Goal: Information Seeking & Learning: Learn about a topic

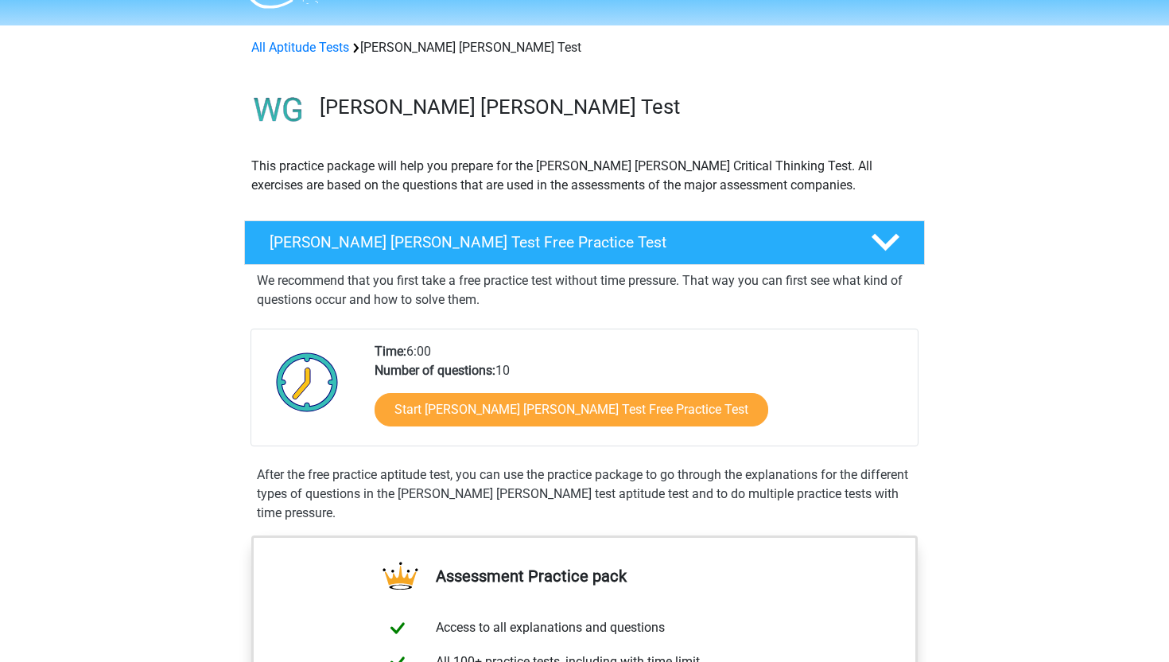
scroll to position [53, 0]
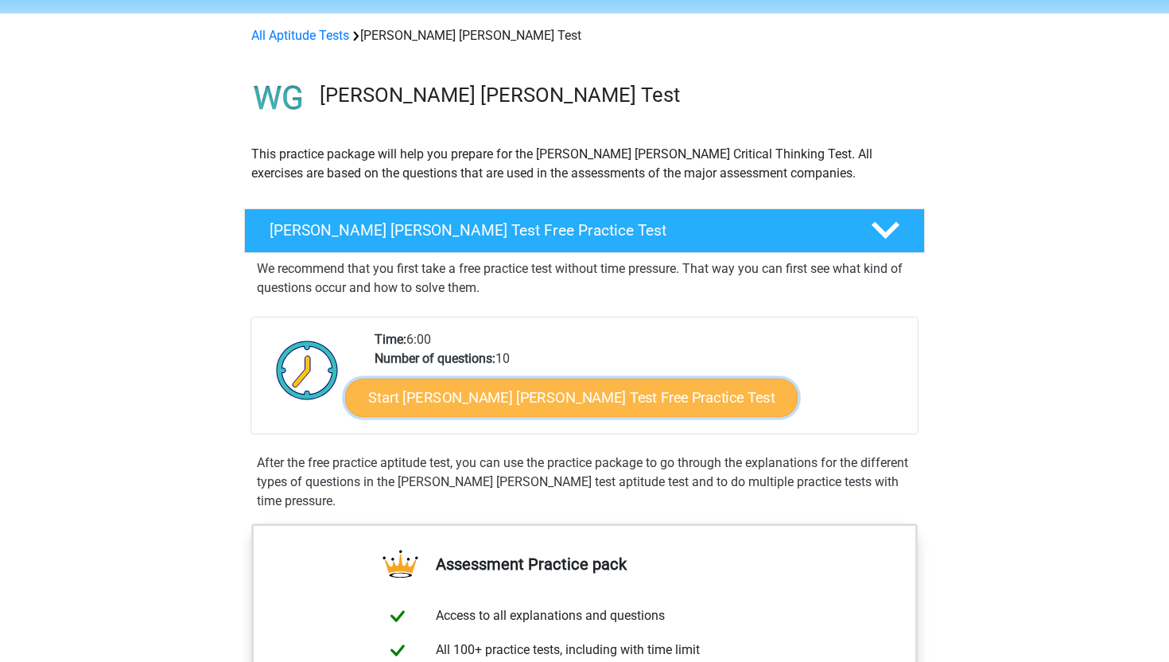
click at [416, 399] on link "Start [PERSON_NAME] [PERSON_NAME] Test Free Practice Test" at bounding box center [571, 398] width 453 height 38
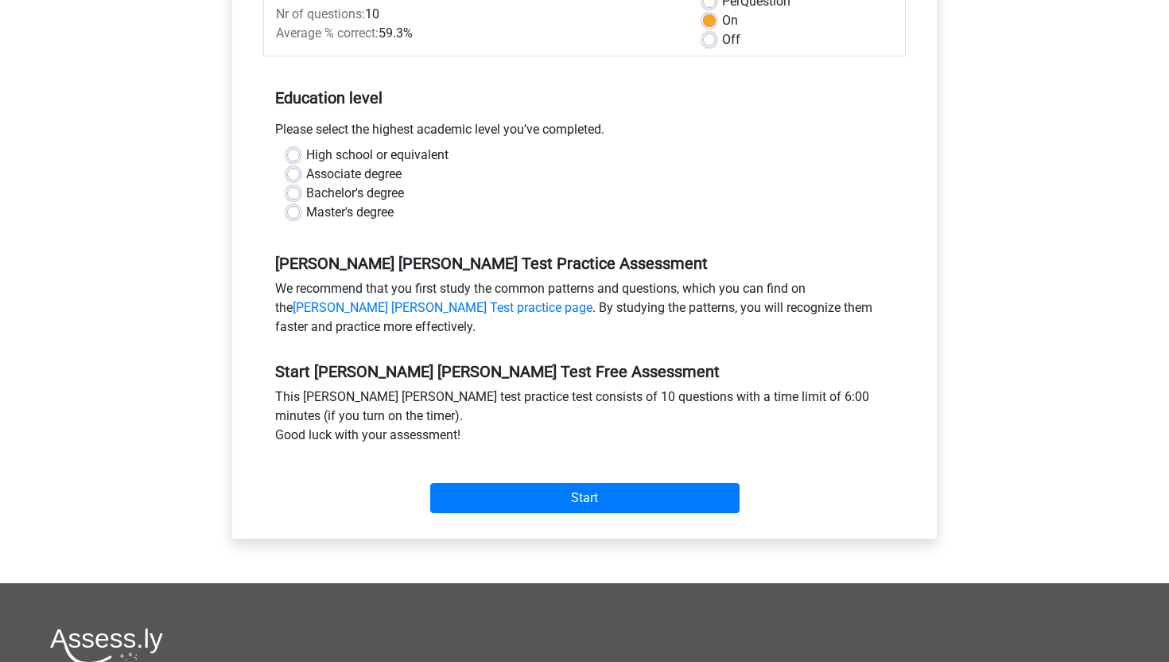
scroll to position [274, 0]
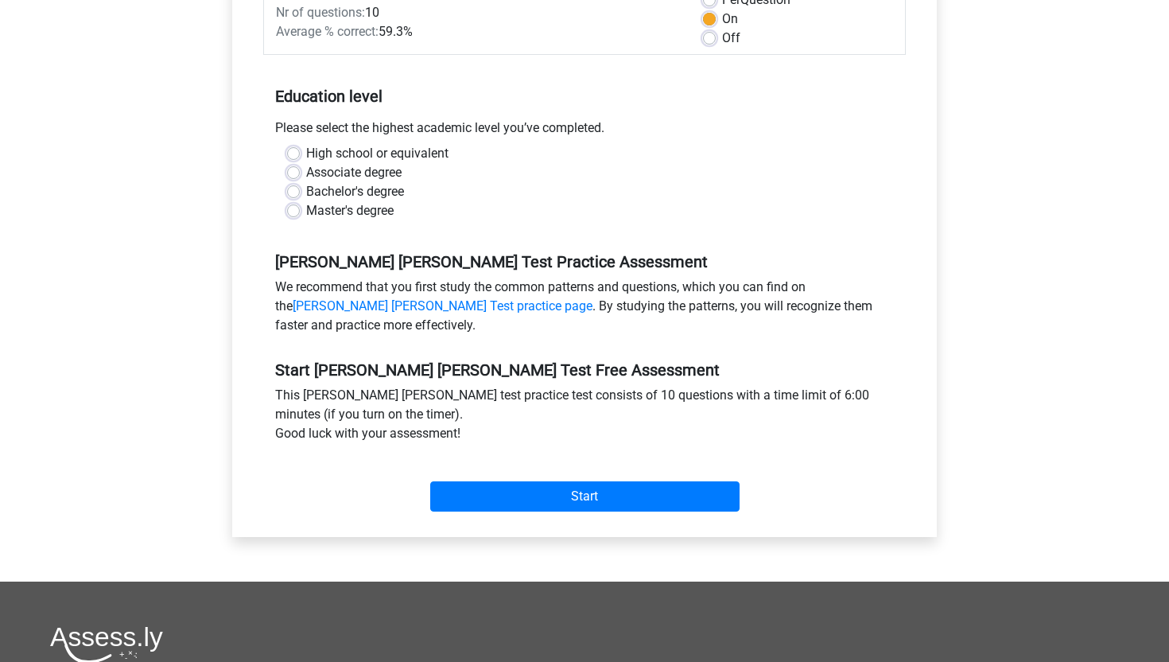
click at [527, 461] on div "Start" at bounding box center [584, 484] width 643 height 56
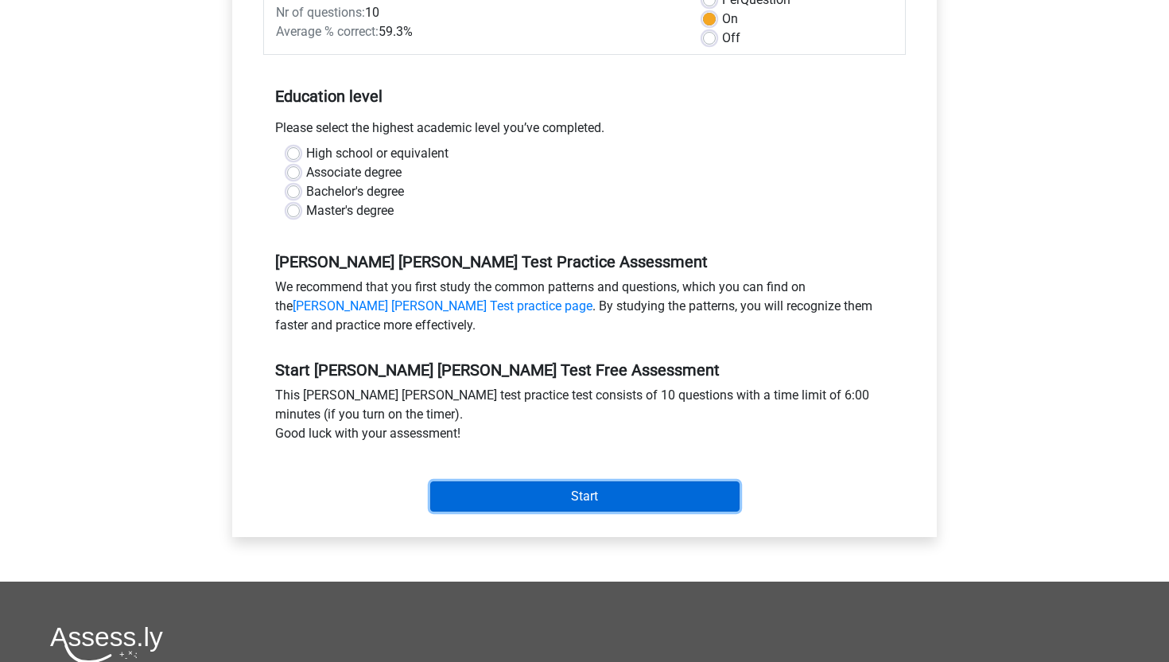
click at [504, 481] on input "Start" at bounding box center [584, 496] width 309 height 30
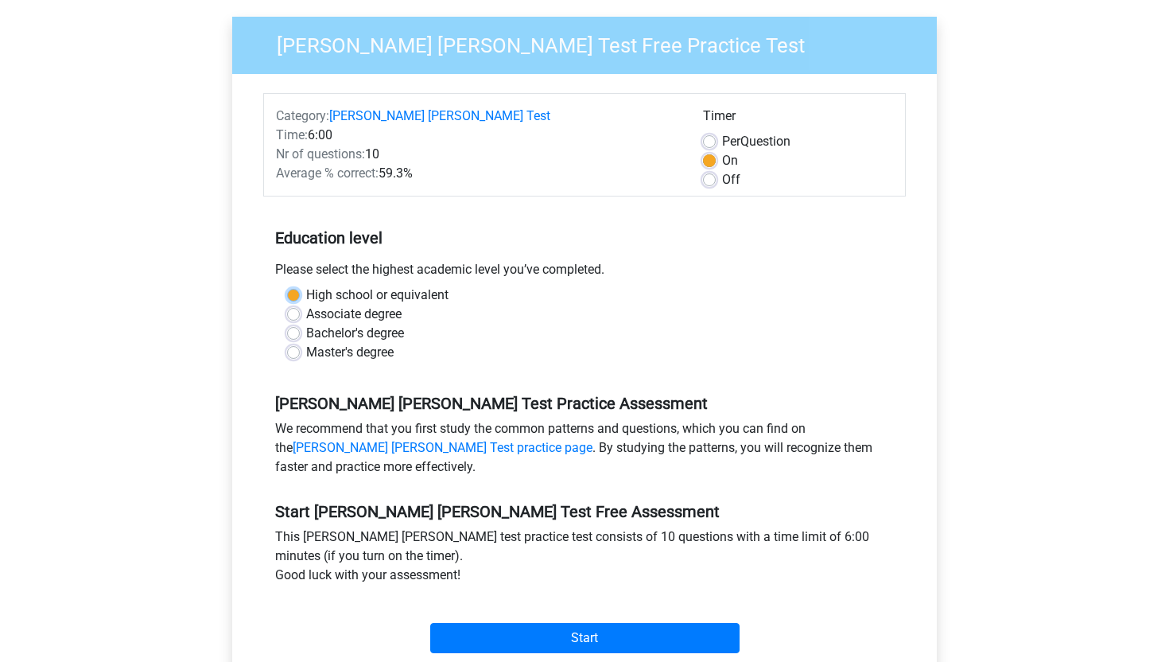
scroll to position [115, 0]
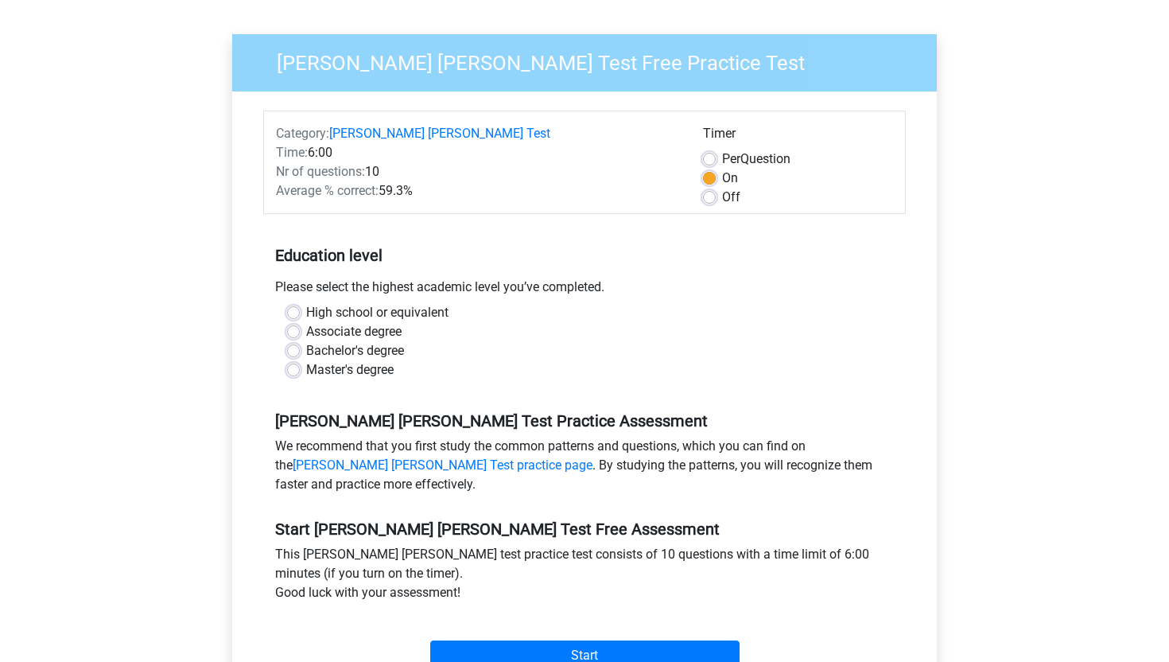
click at [309, 360] on label "Master's degree" at bounding box center [350, 369] width 88 height 19
click at [300, 360] on input "Master's degree" at bounding box center [293, 368] width 13 height 16
radio input "true"
click at [306, 341] on label "Bachelor's degree" at bounding box center [355, 350] width 98 height 19
click at [294, 341] on input "Bachelor's degree" at bounding box center [293, 349] width 13 height 16
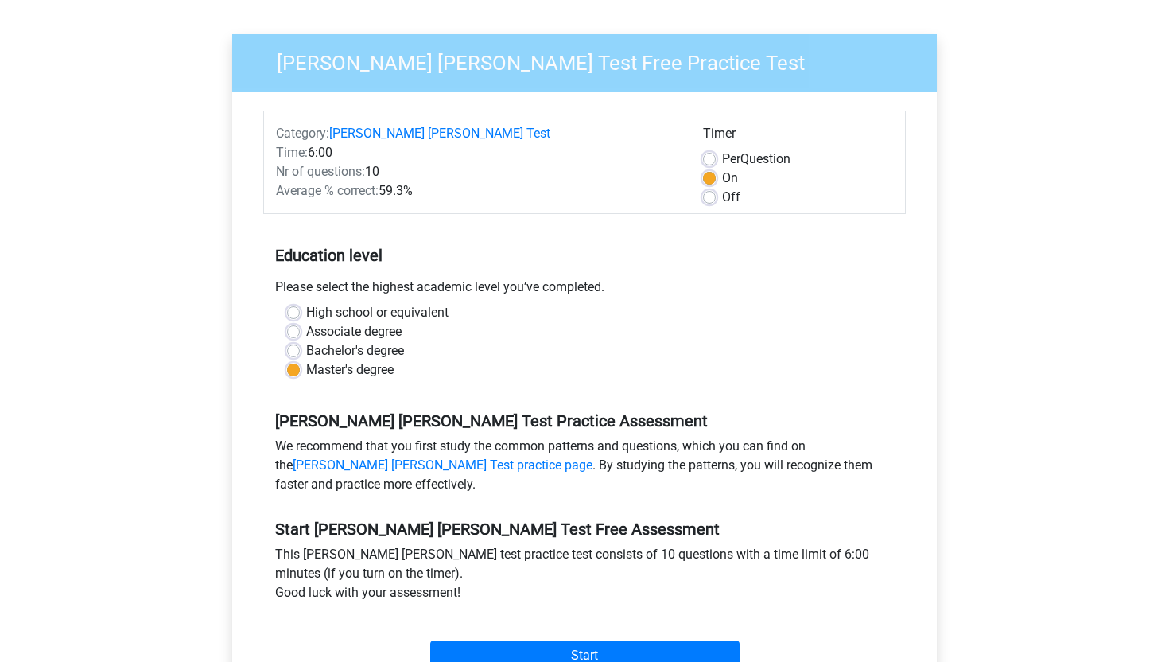
radio input "true"
click at [722, 188] on label "Off" at bounding box center [731, 197] width 18 height 19
click at [711, 188] on input "Off" at bounding box center [709, 196] width 13 height 16
radio input "true"
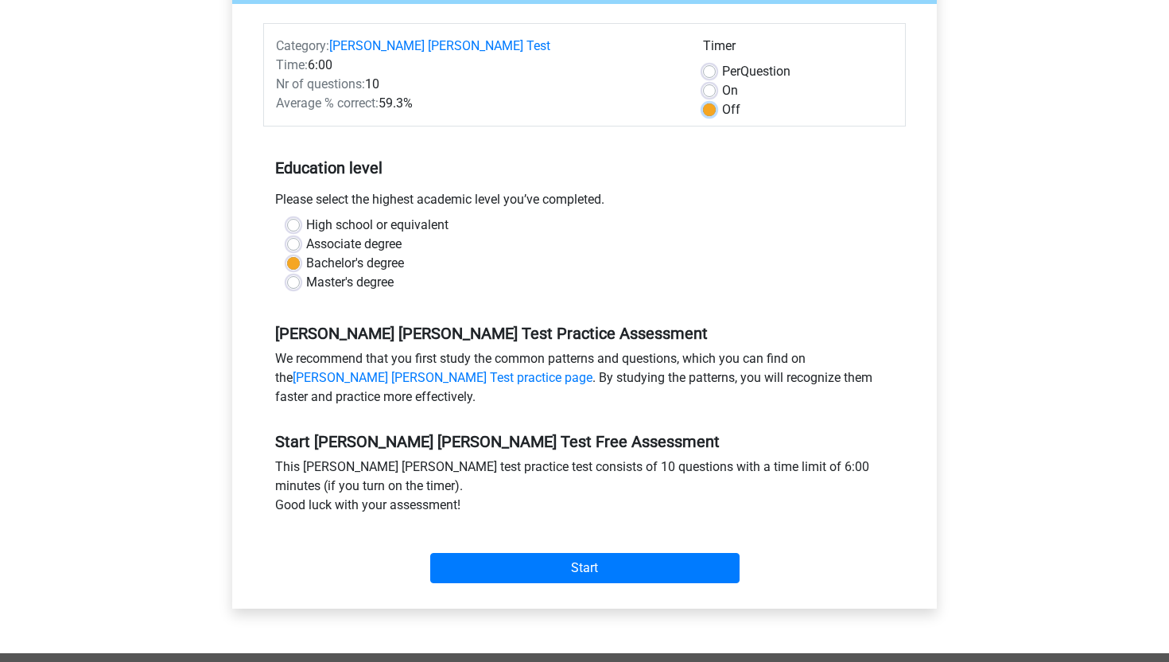
scroll to position [205, 0]
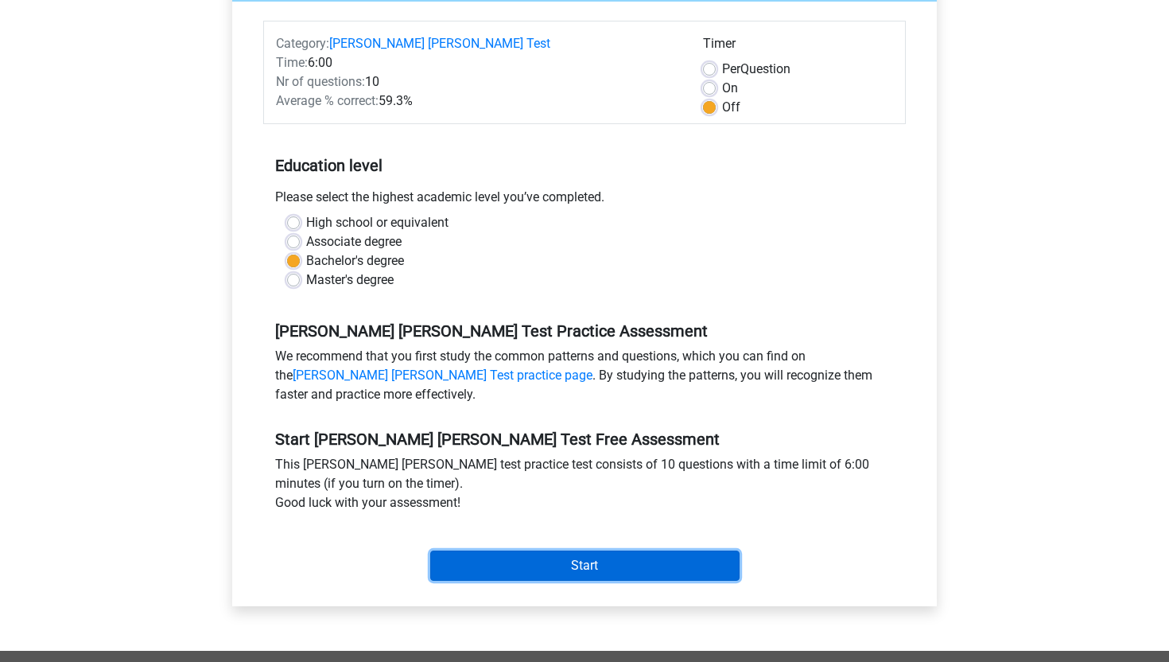
click at [556, 551] on input "Start" at bounding box center [584, 566] width 309 height 30
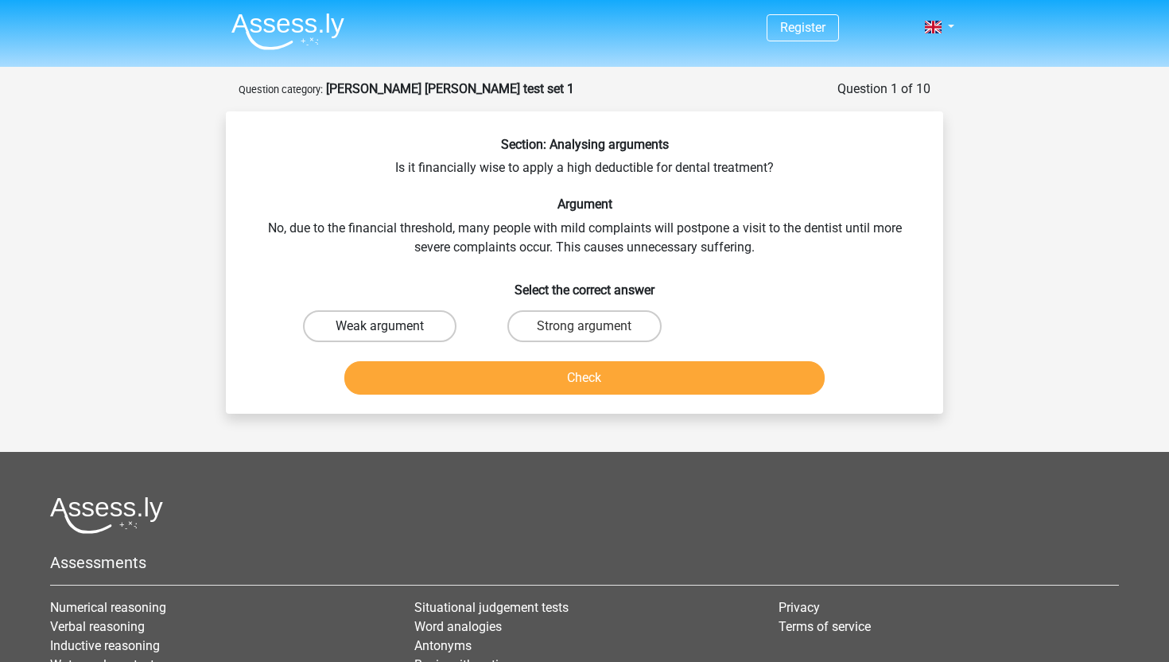
click at [439, 321] on label "Weak argument" at bounding box center [380, 326] width 154 height 32
click at [391, 326] on input "Weak argument" at bounding box center [385, 331] width 10 height 10
radio input "true"
click at [512, 334] on label "Strong argument" at bounding box center [585, 326] width 154 height 32
click at [585, 334] on input "Strong argument" at bounding box center [590, 331] width 10 height 10
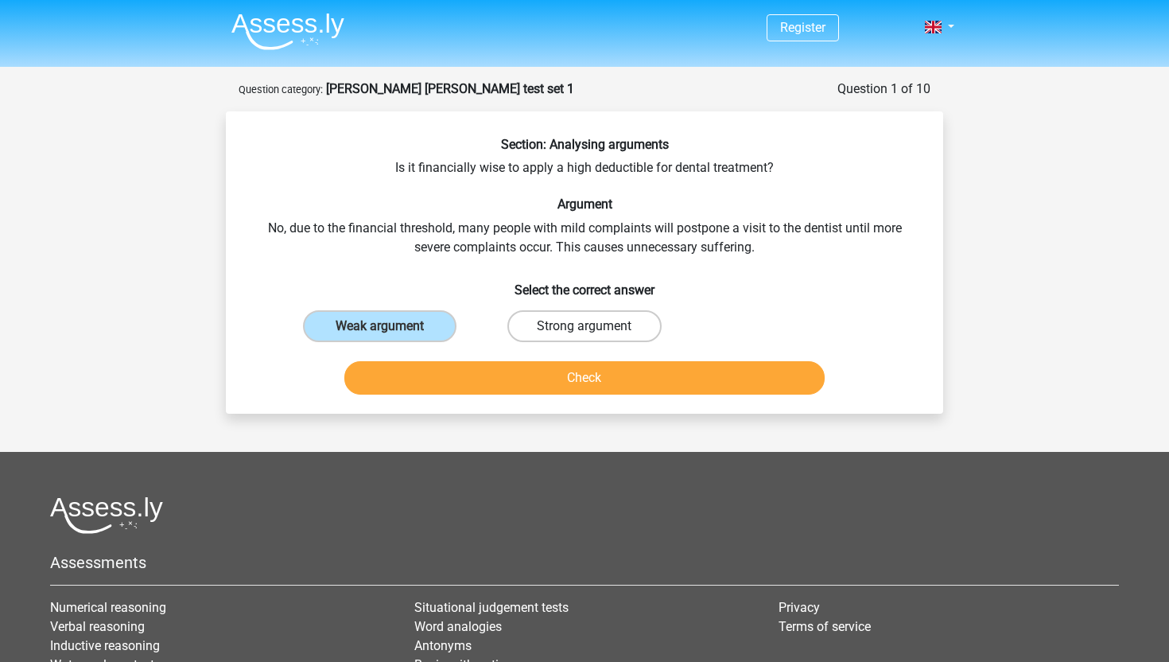
radio input "true"
click at [393, 338] on label "Weak argument" at bounding box center [380, 326] width 154 height 32
click at [391, 337] on input "Weak argument" at bounding box center [385, 331] width 10 height 10
radio input "true"
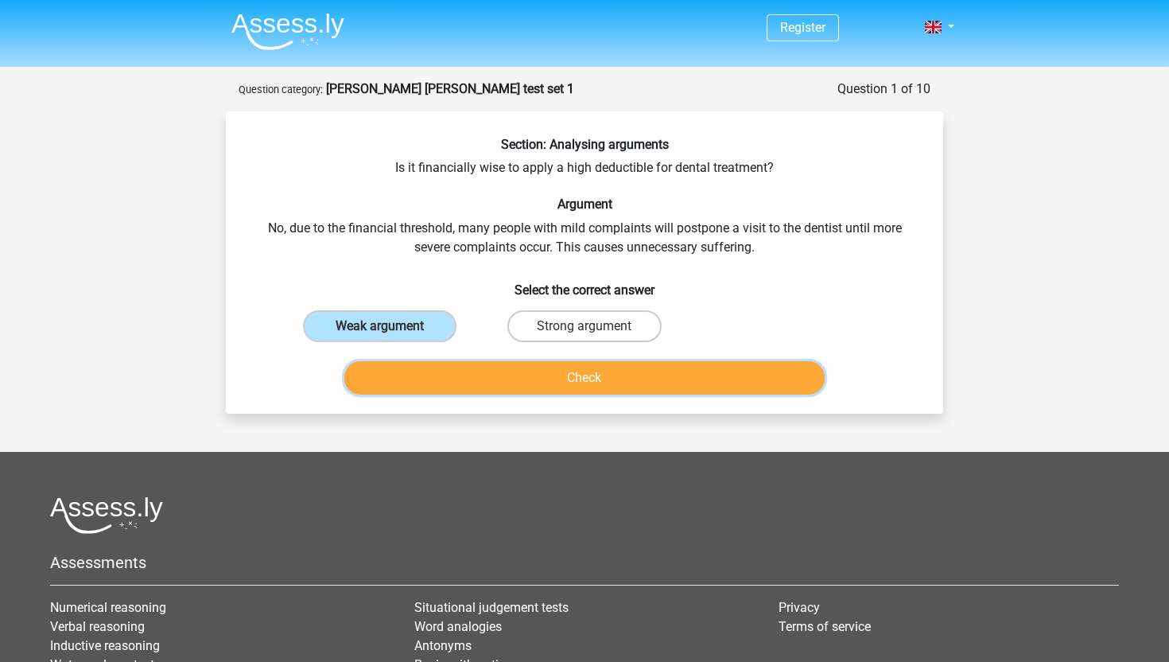
click at [439, 366] on button "Check" at bounding box center [584, 377] width 481 height 33
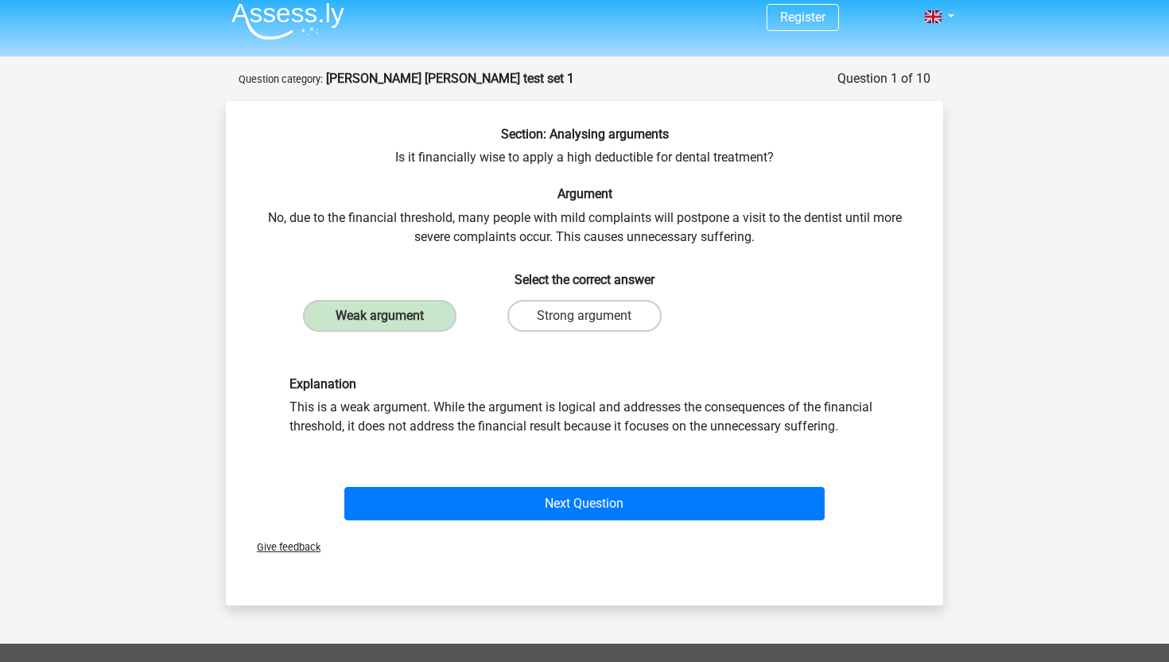
scroll to position [15, 0]
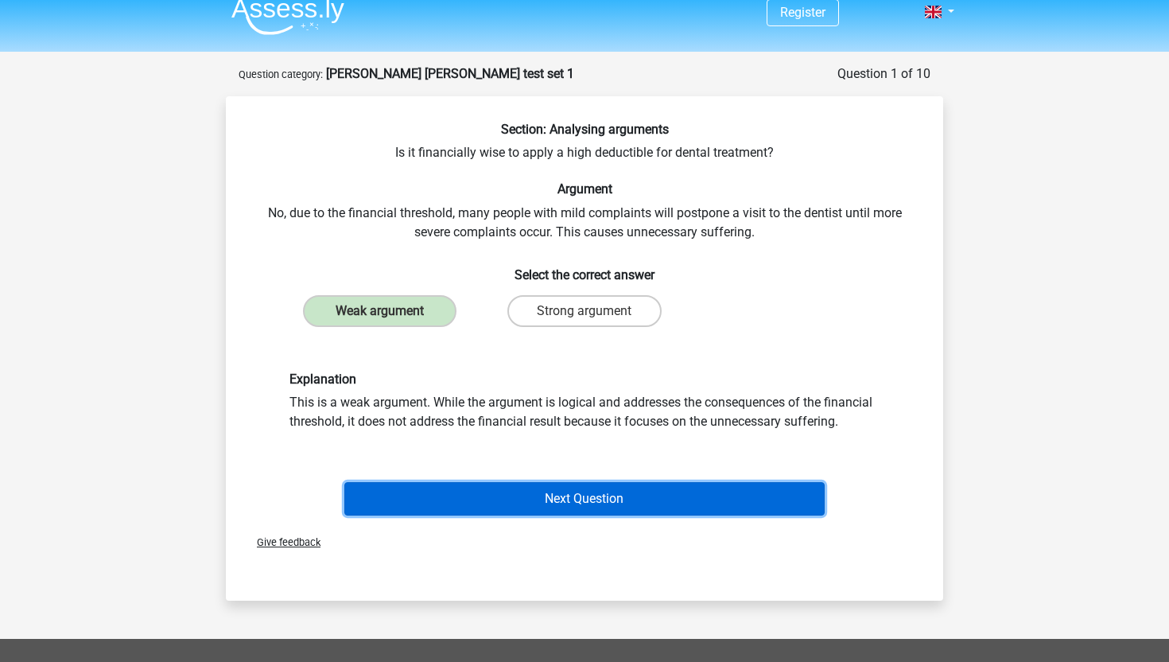
click at [492, 489] on button "Next Question" at bounding box center [584, 498] width 481 height 33
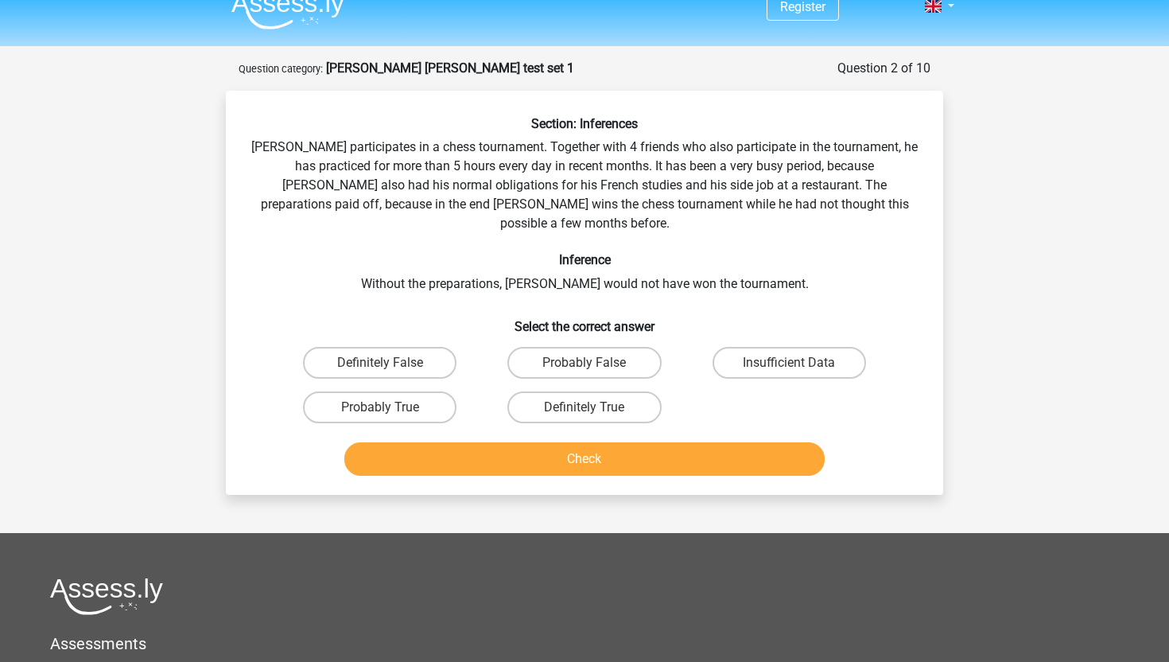
scroll to position [0, 0]
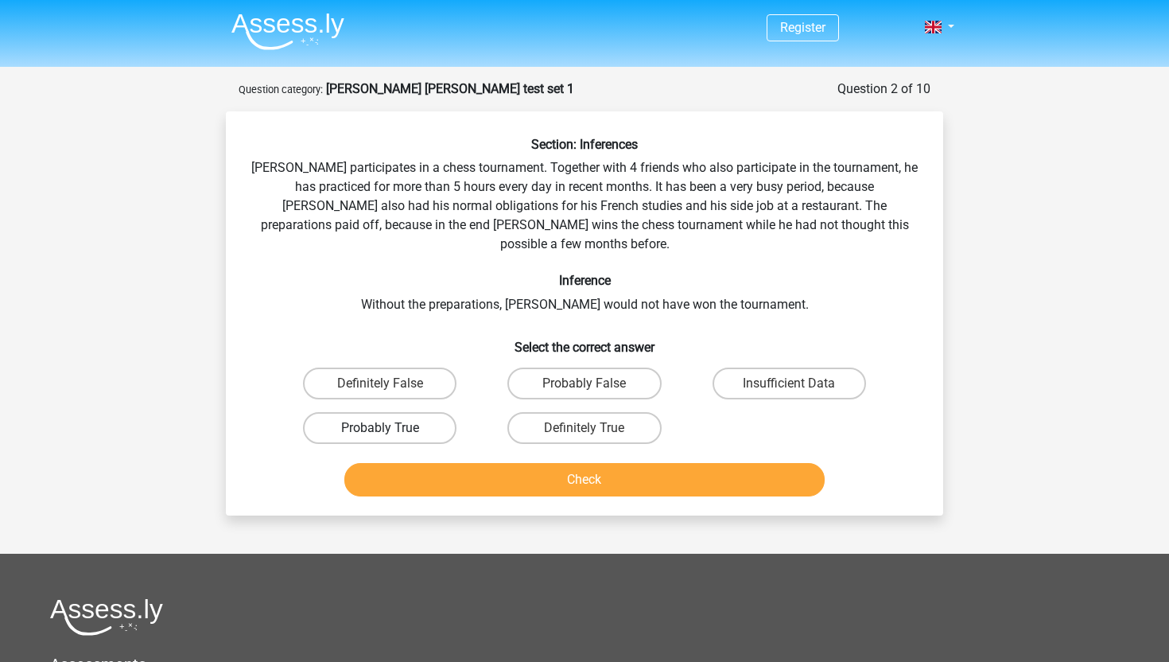
click at [418, 412] on label "Probably True" at bounding box center [380, 428] width 154 height 32
click at [391, 428] on input "Probably True" at bounding box center [385, 433] width 10 height 10
radio input "true"
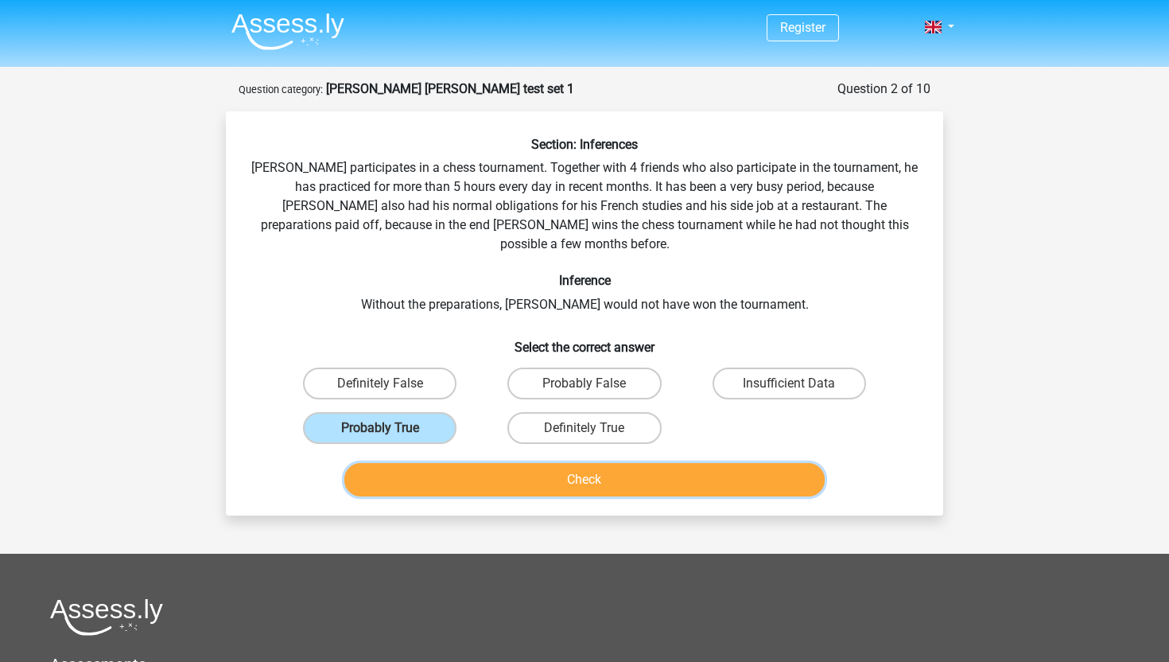
click at [457, 463] on button "Check" at bounding box center [584, 479] width 481 height 33
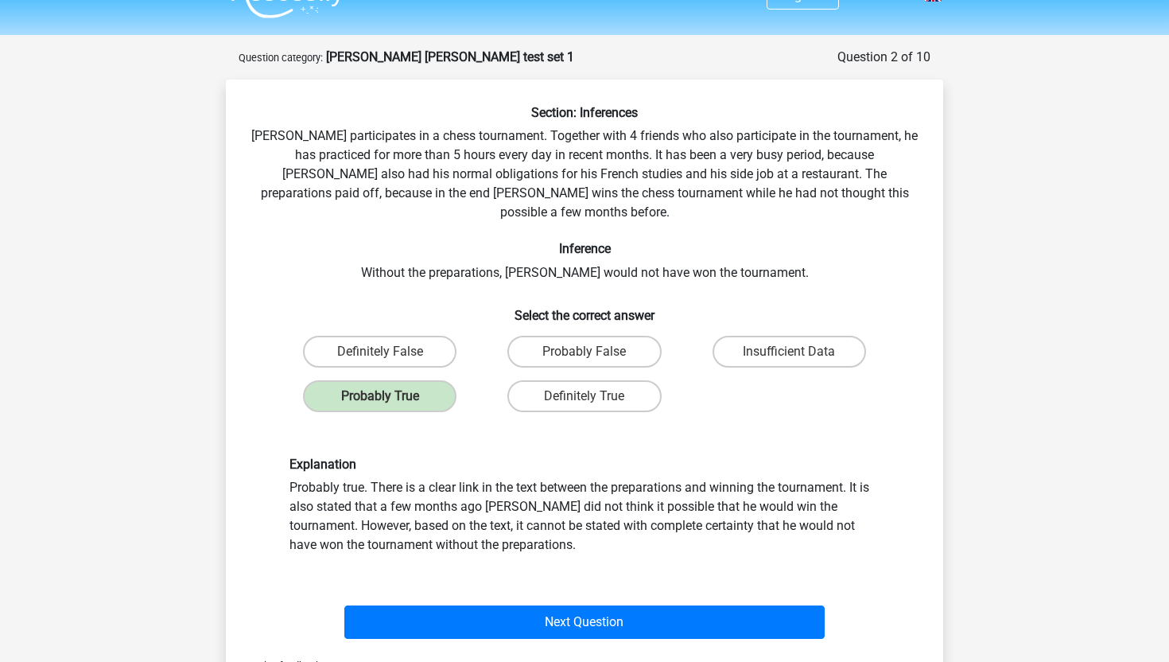
scroll to position [41, 0]
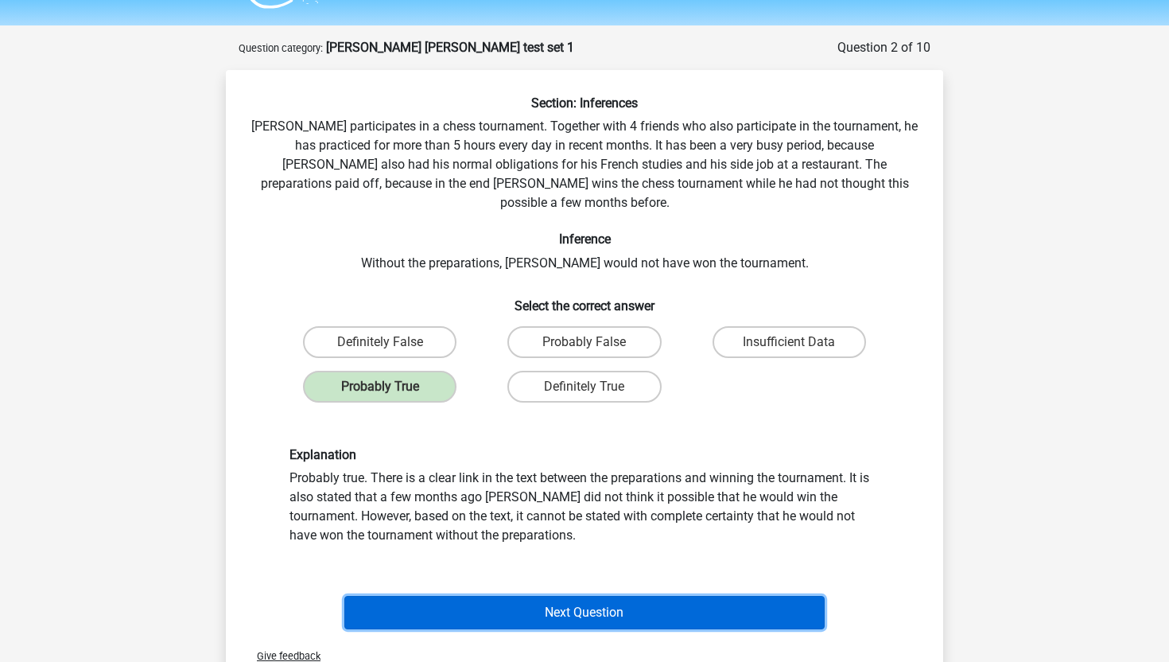
click at [573, 600] on button "Next Question" at bounding box center [584, 612] width 481 height 33
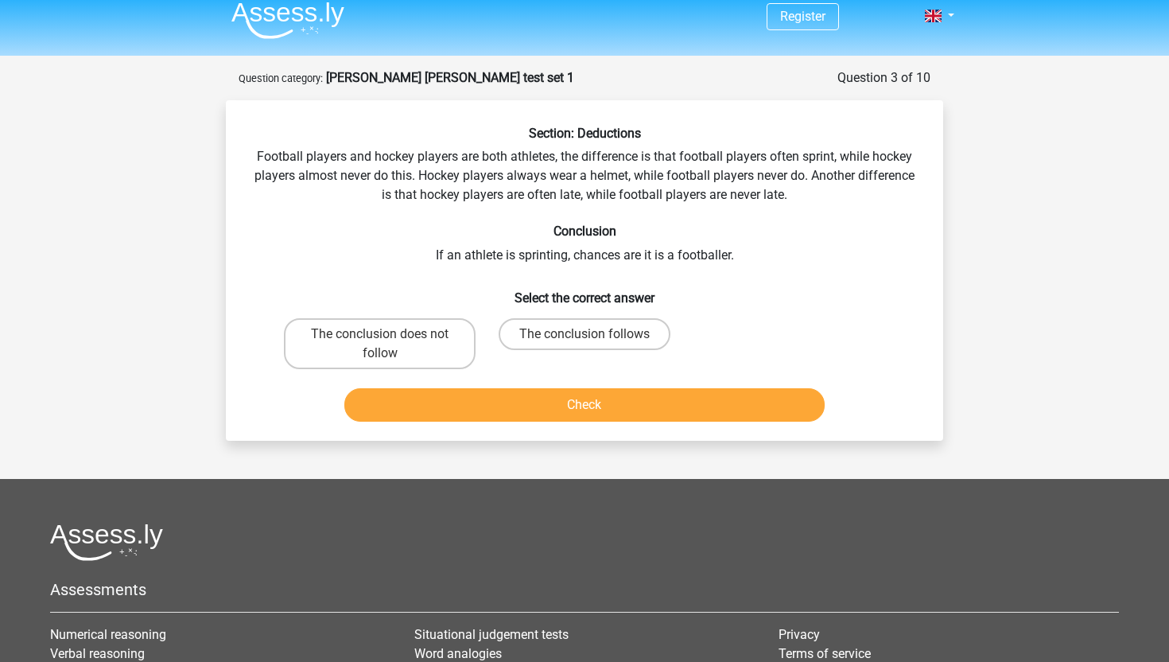
scroll to position [10, 0]
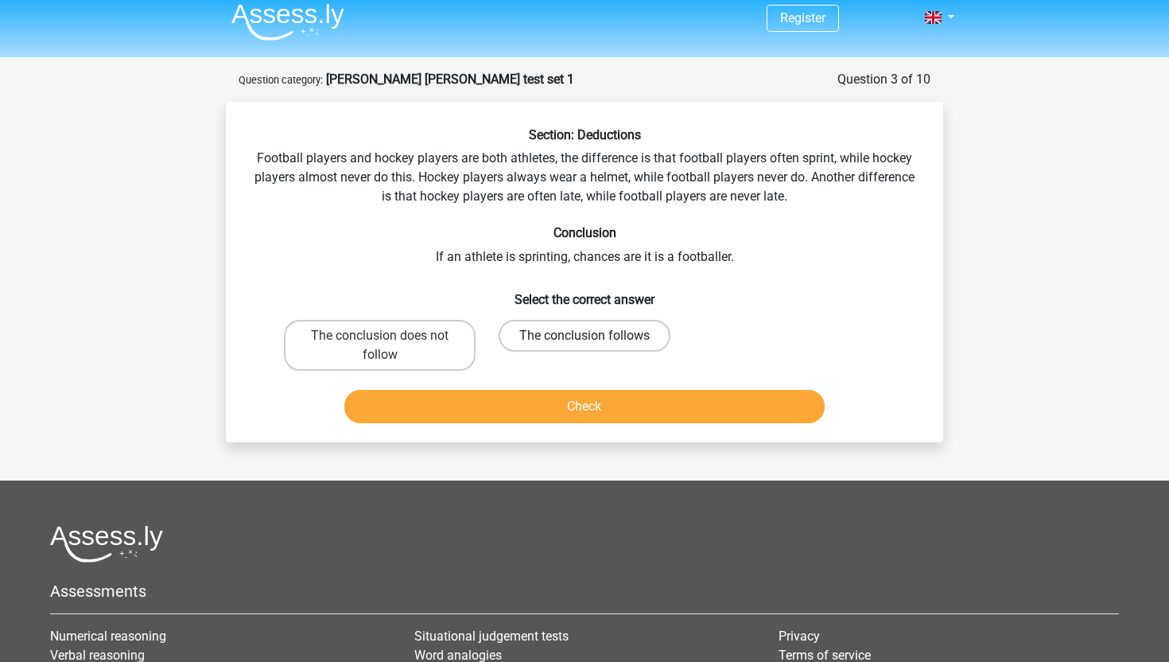
click at [558, 329] on label "The conclusion follows" at bounding box center [585, 336] width 172 height 32
click at [585, 336] on input "The conclusion follows" at bounding box center [590, 341] width 10 height 10
radio input "true"
click at [567, 426] on div "Check" at bounding box center [585, 410] width 614 height 40
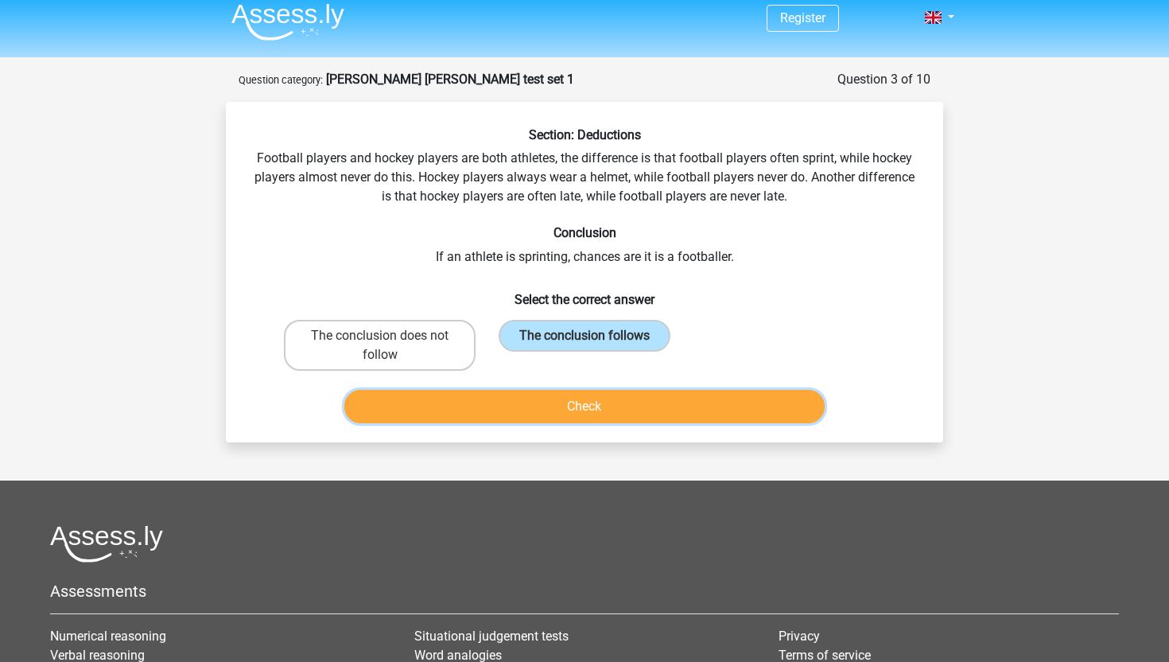
click at [577, 413] on button "Check" at bounding box center [584, 406] width 481 height 33
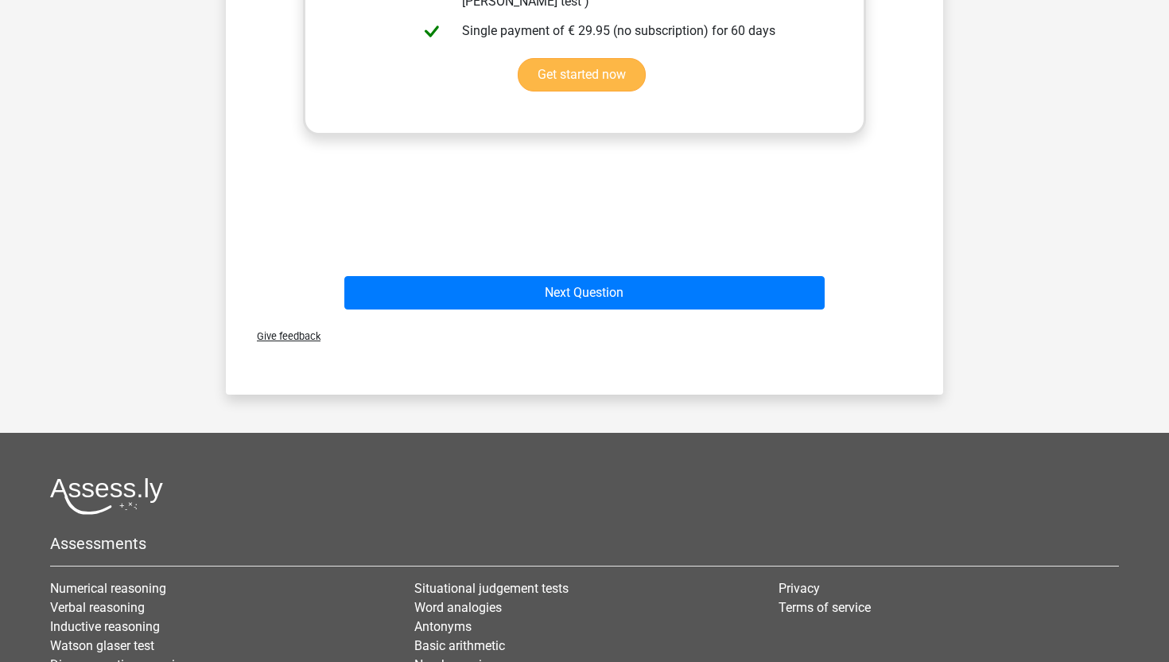
scroll to position [667, 0]
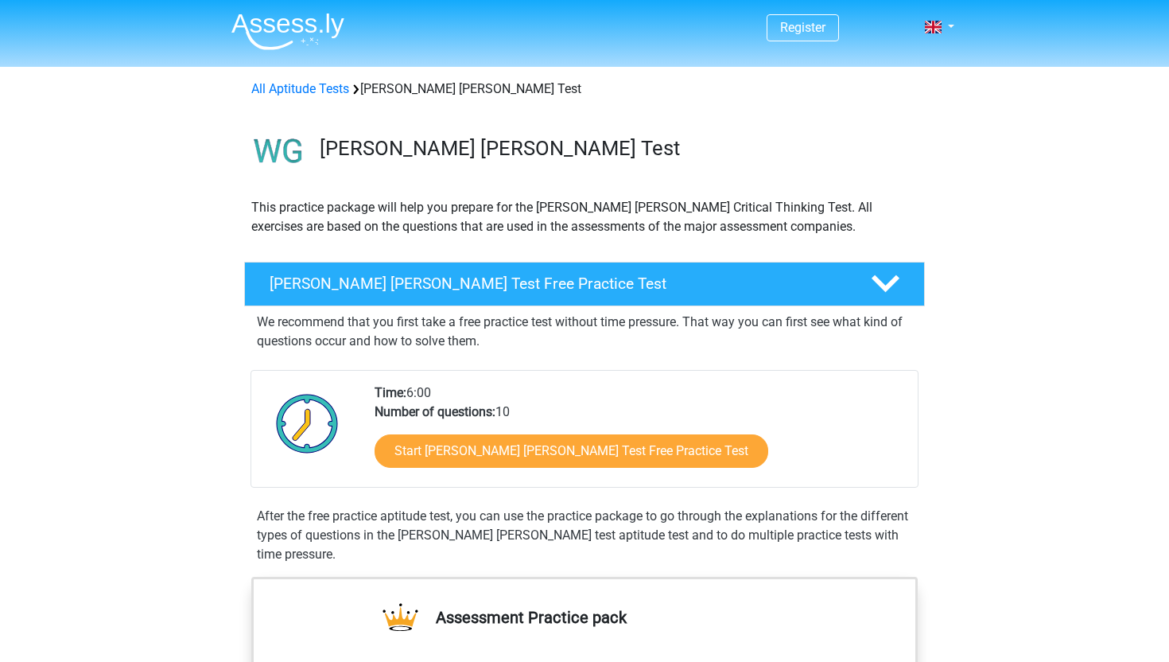
scroll to position [53, 0]
